Goal: Information Seeking & Learning: Understand process/instructions

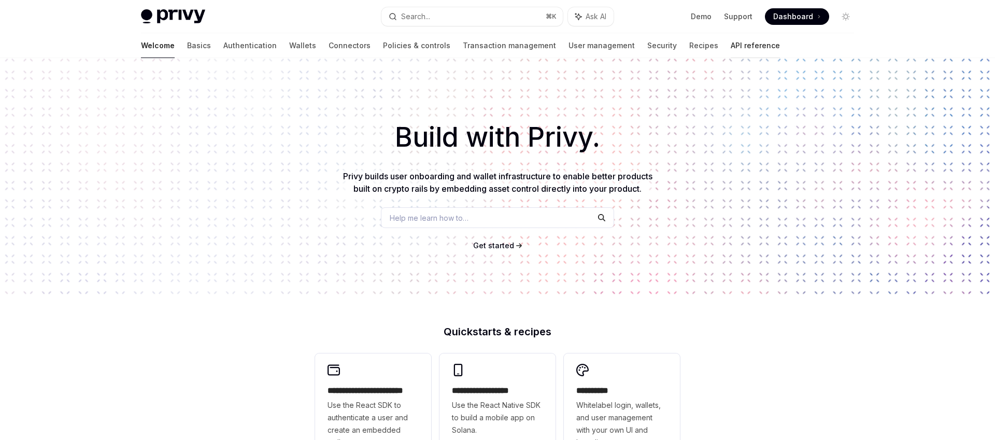
click at [730, 47] on link "API reference" at bounding box center [754, 45] width 49 height 25
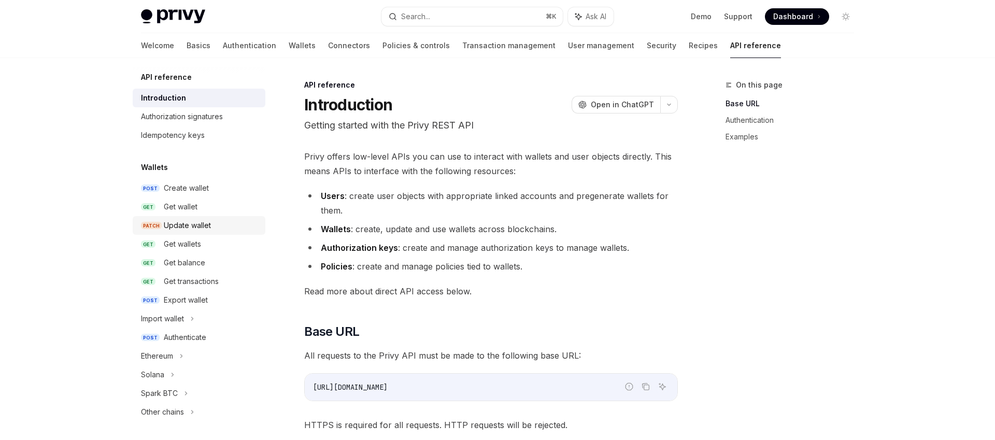
scroll to position [4, 0]
click at [182, 98] on div "Introduction" at bounding box center [163, 97] width 45 height 12
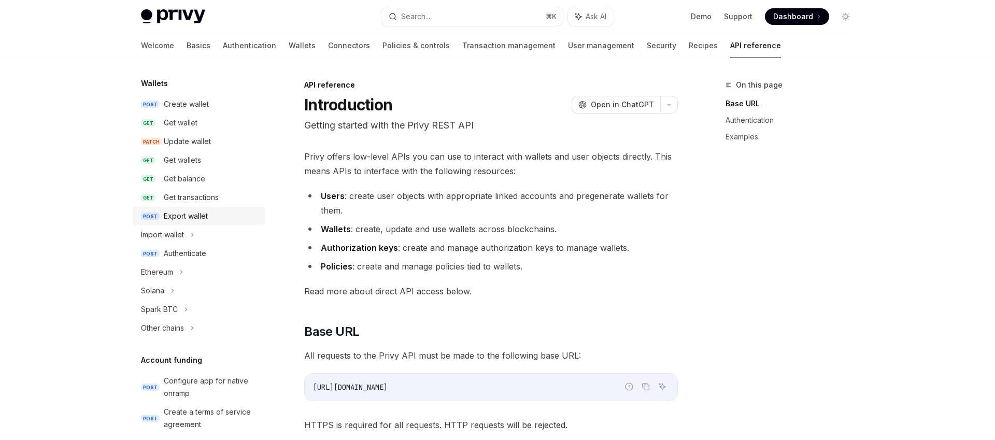
scroll to position [89, 0]
click at [178, 230] on div "Import wallet" at bounding box center [162, 233] width 43 height 12
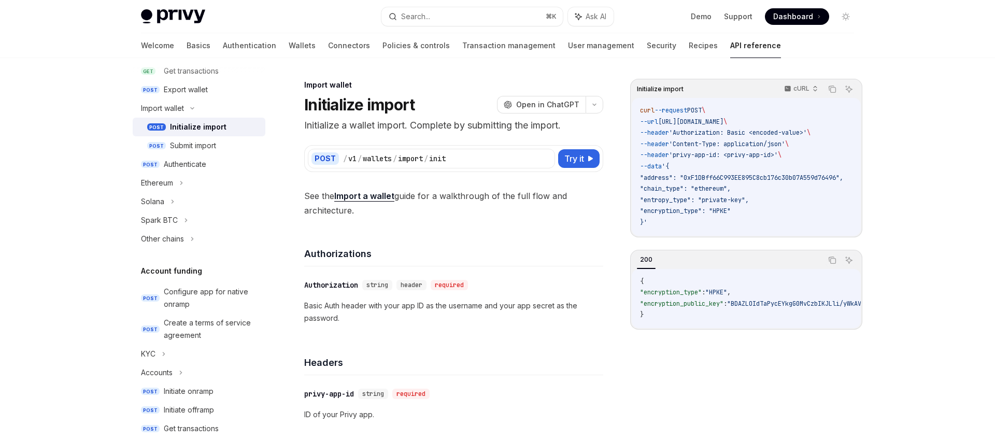
scroll to position [318, 0]
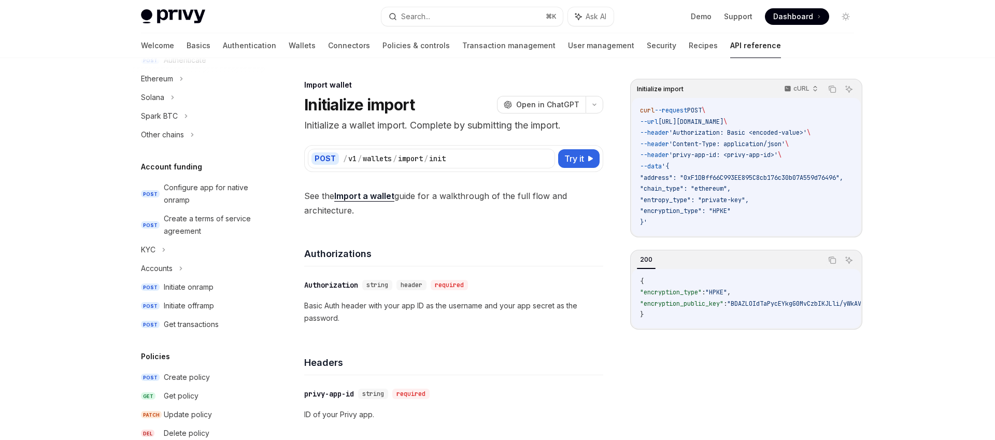
click at [574, 50] on div "Welcome Basics Authentication Wallets Connectors Policies & controls Transactio…" at bounding box center [461, 45] width 640 height 25
click at [568, 49] on link "User management" at bounding box center [601, 45] width 66 height 25
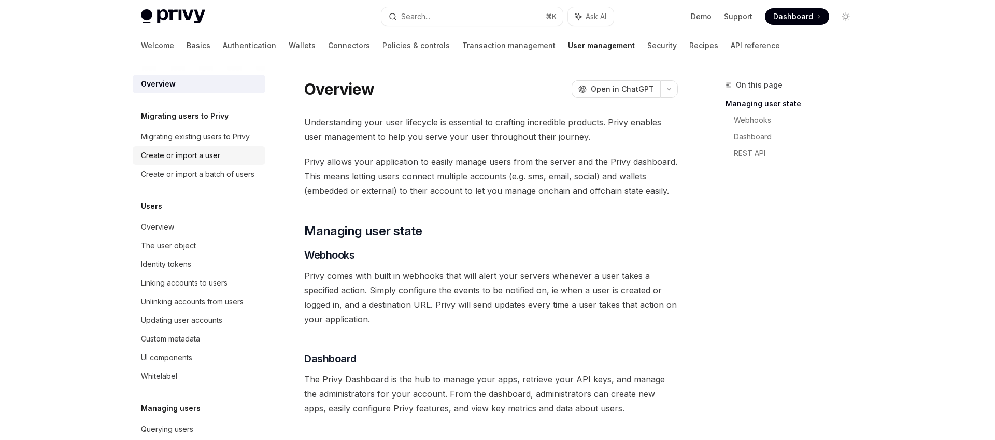
click at [194, 159] on div "Create or import a user" at bounding box center [180, 155] width 79 height 12
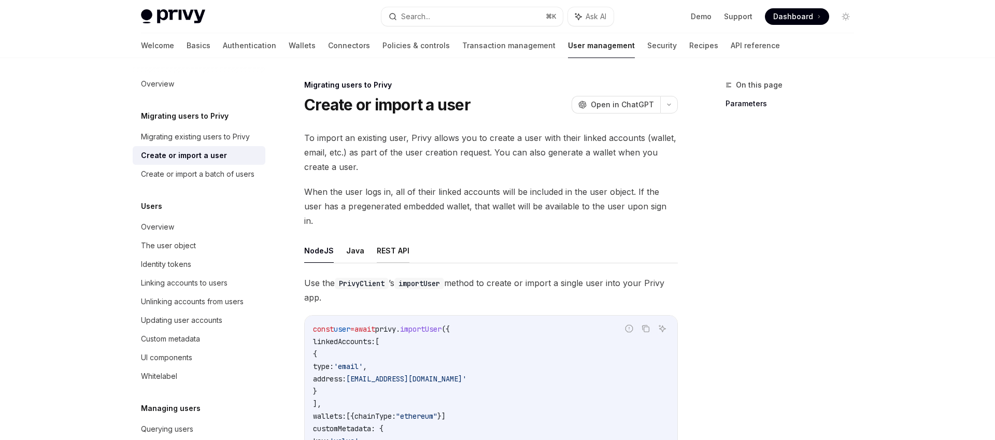
click at [377, 240] on button "REST API" at bounding box center [393, 250] width 33 height 24
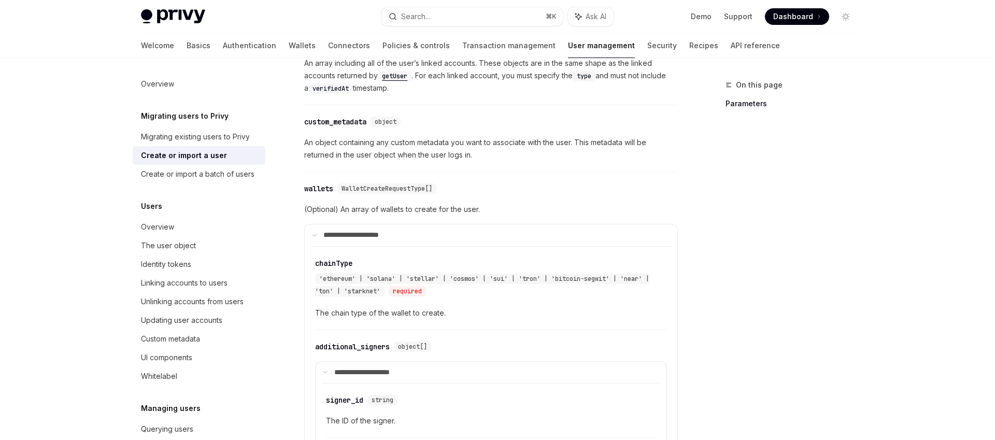
scroll to position [549, 0]
drag, startPoint x: 356, startPoint y: 194, endPoint x: 453, endPoint y: 197, distance: 96.9
click at [453, 204] on span "(Optional) An array of wallets to create for the user." at bounding box center [491, 210] width 374 height 12
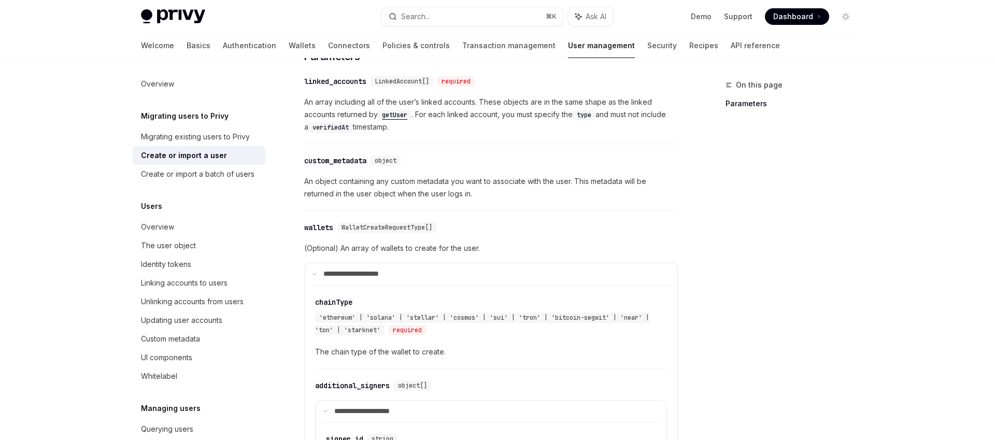
scroll to position [501, 0]
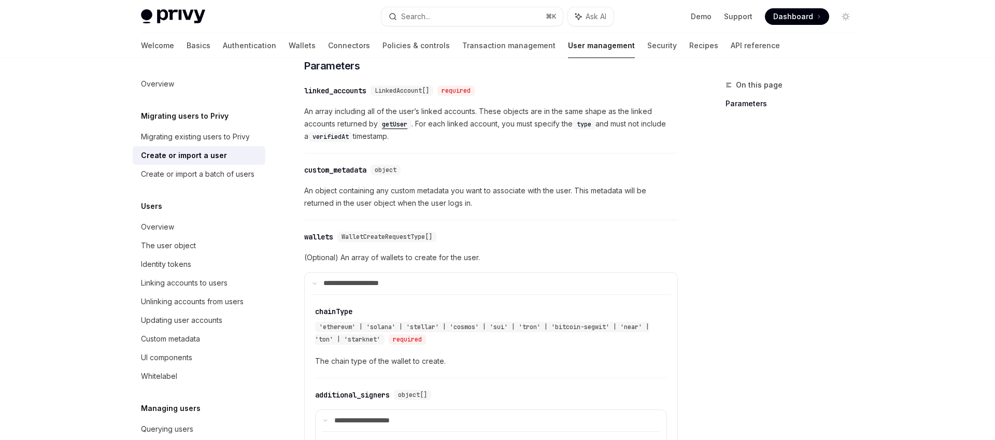
click at [415, 87] on span "LinkedAccount[]" at bounding box center [402, 91] width 54 height 8
click at [329, 127] on span "An array including all of the user’s linked accounts. These objects are in the …" at bounding box center [491, 123] width 374 height 37
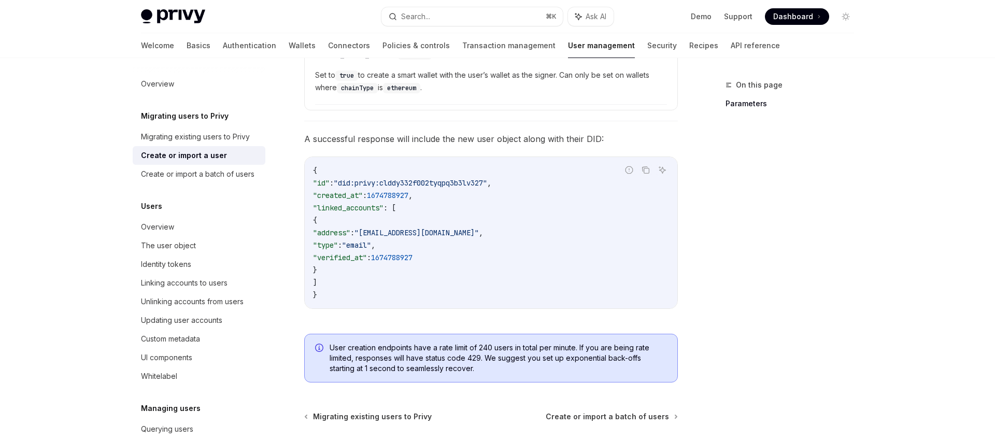
scroll to position [1101, 0]
click at [371, 239] on span ""email"" at bounding box center [356, 243] width 29 height 9
click at [441, 231] on code "{ "id" : "did:privy:clddy332f002tyqpq3b3lv327" , "created_at" : 1674788927 , "l…" at bounding box center [491, 231] width 356 height 137
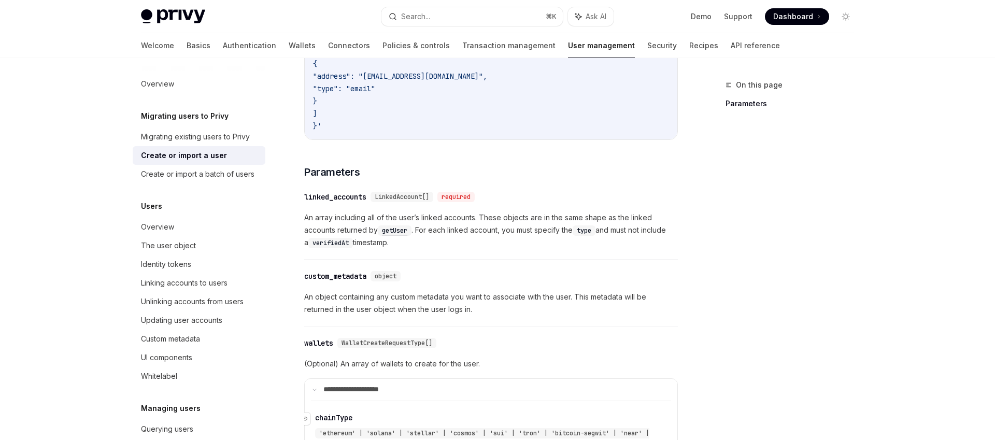
scroll to position [393, 0]
drag, startPoint x: 547, startPoint y: 212, endPoint x: 589, endPoint y: 217, distance: 42.7
click at [579, 215] on span "An array including all of the user’s linked accounts. These objects are in the …" at bounding box center [491, 231] width 374 height 37
click at [601, 218] on span "An array including all of the user’s linked accounts. These objects are in the …" at bounding box center [491, 231] width 374 height 37
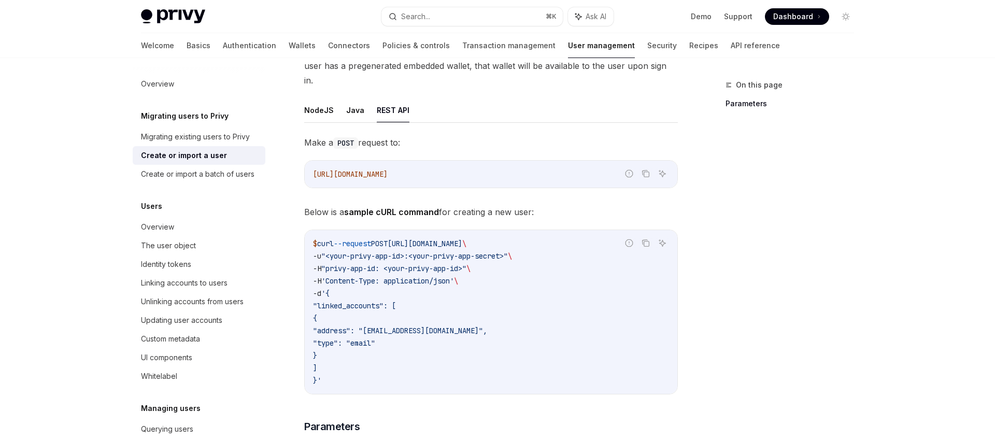
scroll to position [199, 0]
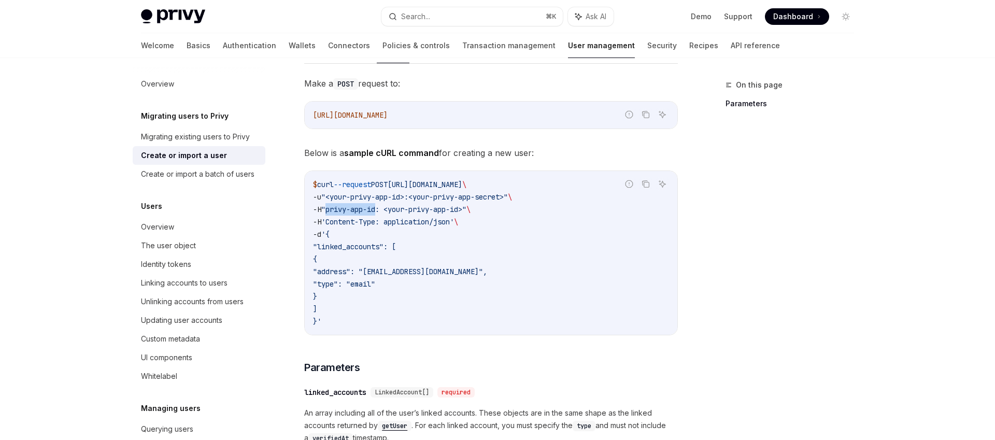
drag, startPoint x: 332, startPoint y: 195, endPoint x: 384, endPoint y: 195, distance: 51.8
click at [384, 205] on span ""privy-app-id: <your-privy-app-id>"" at bounding box center [393, 209] width 145 height 9
drag, startPoint x: 330, startPoint y: 195, endPoint x: 382, endPoint y: 191, distance: 52.0
click at [382, 205] on span ""privy-app-id: <your-privy-app-id>"" at bounding box center [393, 209] width 145 height 9
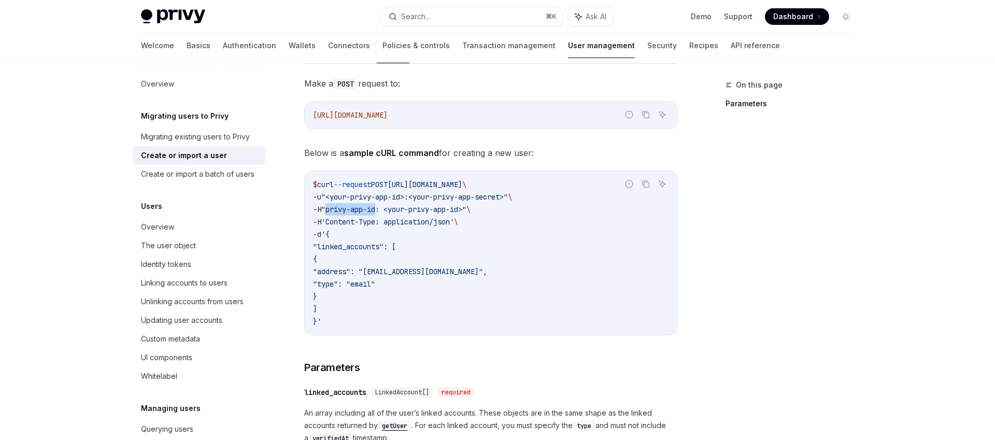
copy span "privy-app-id"
click at [797, 18] on span "Dashboard" at bounding box center [793, 16] width 40 height 10
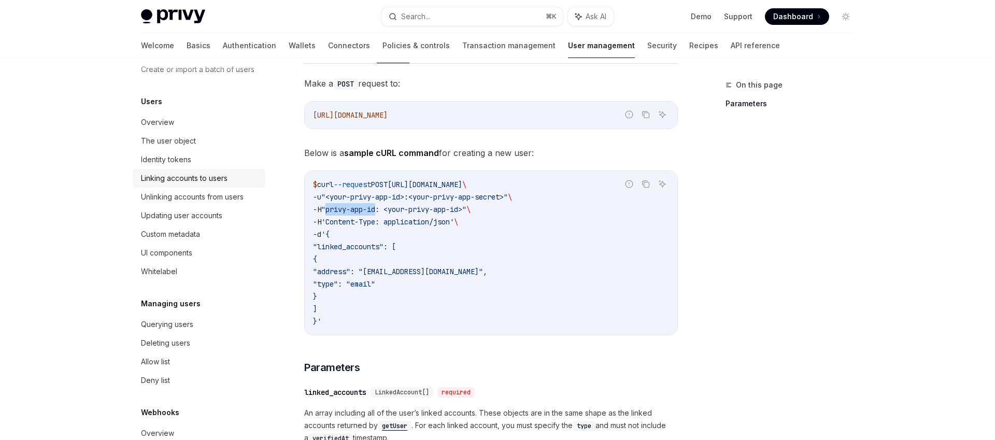
scroll to position [107, 0]
click at [212, 194] on div "Unlinking accounts from users" at bounding box center [192, 195] width 103 height 12
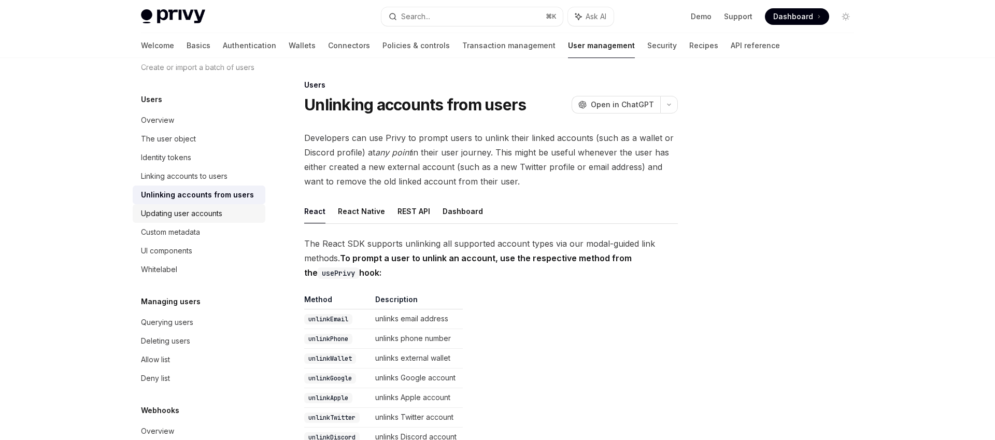
click at [211, 214] on div "Updating user accounts" at bounding box center [181, 213] width 81 height 12
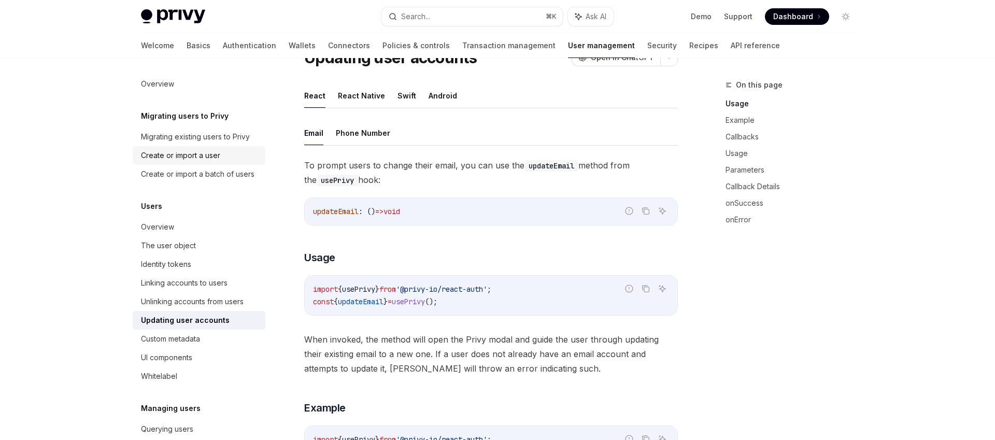
click at [195, 157] on div "Create or import a user" at bounding box center [180, 155] width 79 height 12
type textarea "*"
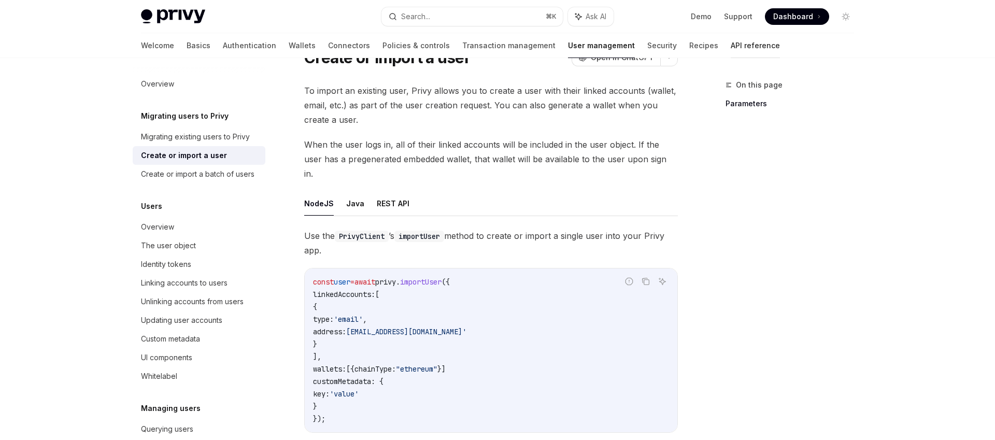
click at [730, 49] on link "API reference" at bounding box center [754, 45] width 49 height 25
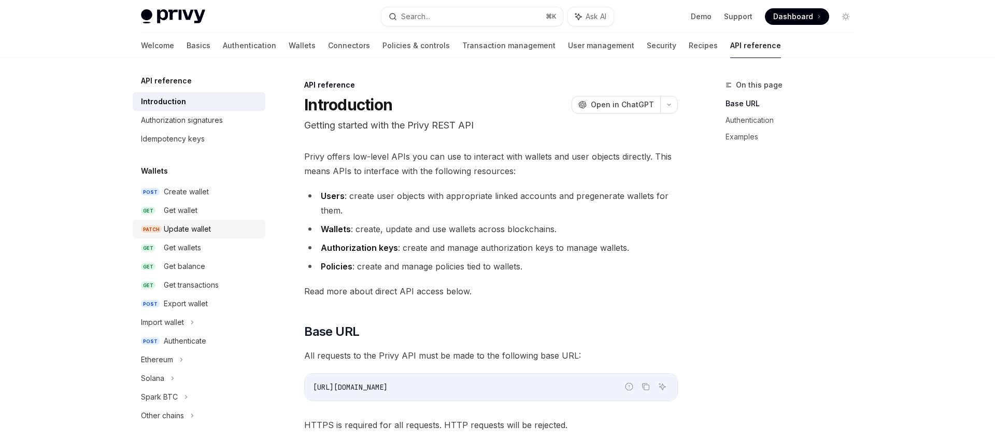
click at [203, 231] on div "Update wallet" at bounding box center [187, 229] width 47 height 12
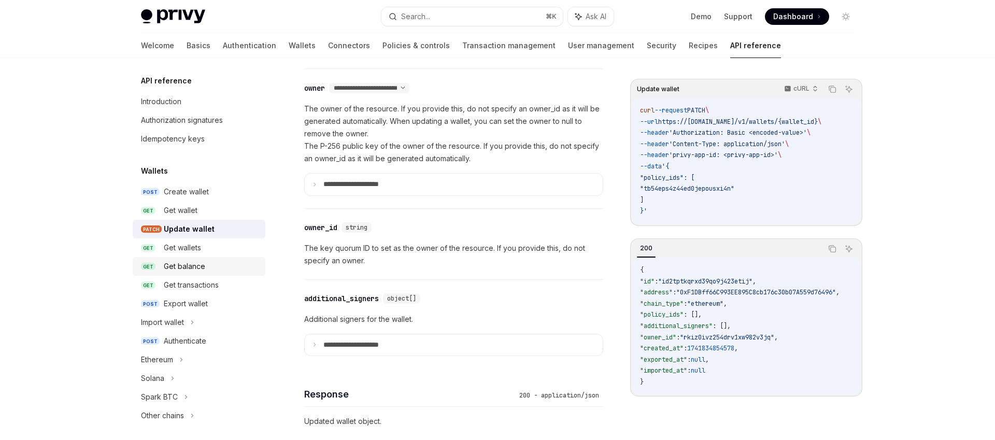
scroll to position [641, 0]
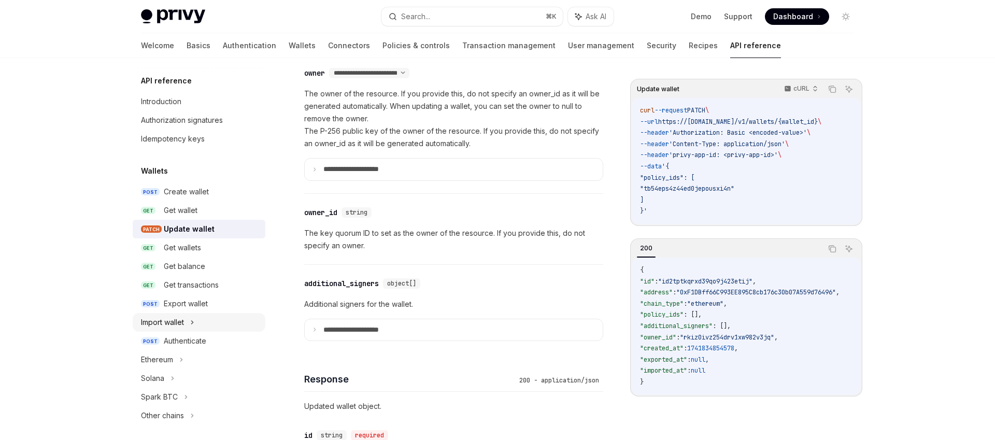
click at [190, 323] on div "Import wallet" at bounding box center [199, 322] width 133 height 19
type textarea "*"
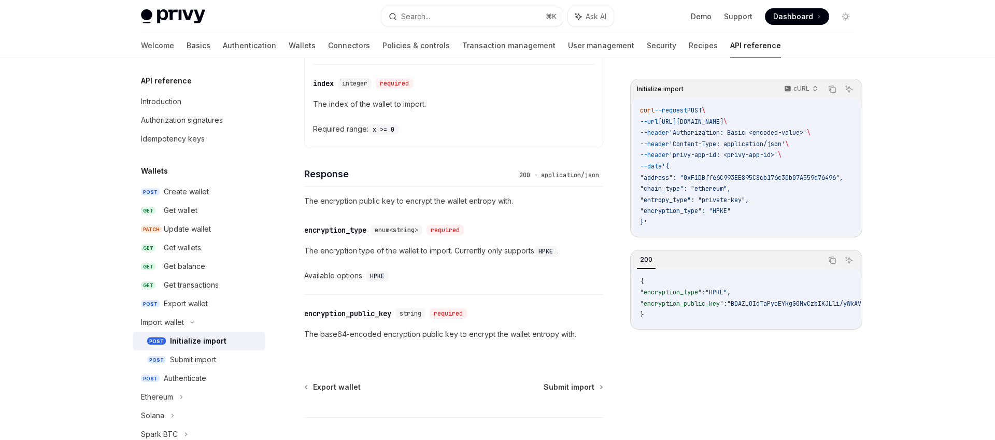
scroll to position [785, 0]
click at [398, 88] on div "required" at bounding box center [394, 83] width 37 height 10
